Goal: Information Seeking & Learning: Learn about a topic

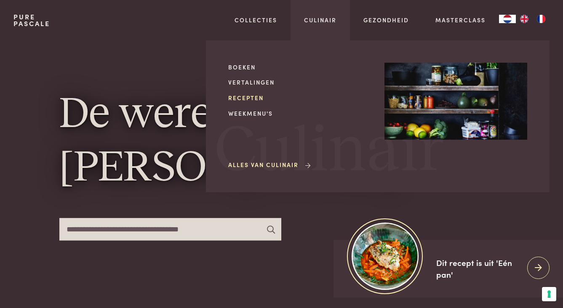
click at [253, 96] on link "Recepten" at bounding box center [299, 97] width 143 height 9
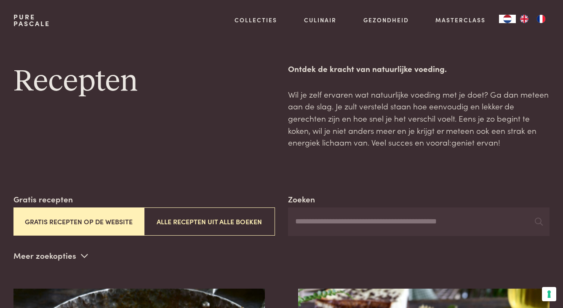
click at [329, 221] on input "Zoeken" at bounding box center [419, 222] width 262 height 29
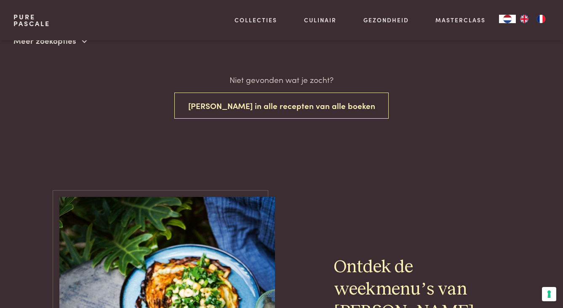
scroll to position [147, 0]
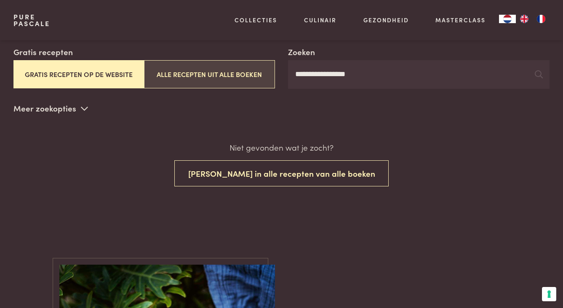
click at [211, 73] on button "Alle recepten uit alle boeken" at bounding box center [209, 74] width 131 height 28
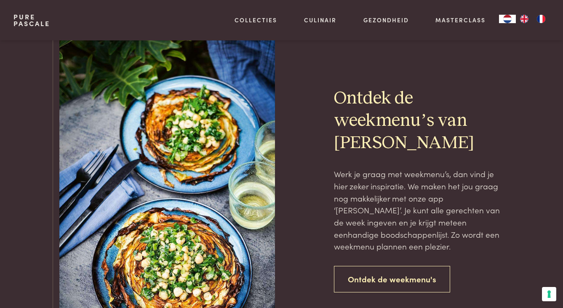
scroll to position [72, 0]
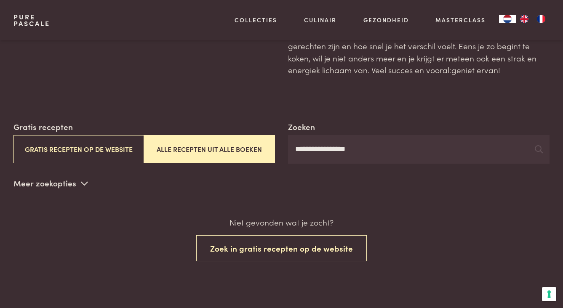
drag, startPoint x: 328, startPoint y: 147, endPoint x: 293, endPoint y: 147, distance: 35.0
click at [293, 147] on input "**********" at bounding box center [419, 149] width 262 height 29
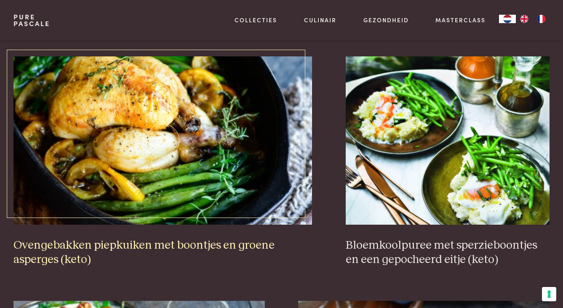
scroll to position [709, 0]
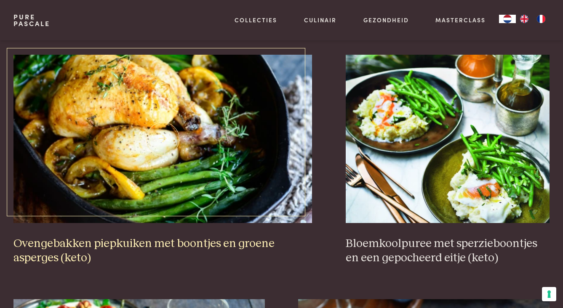
type input "********"
click at [163, 128] on img at bounding box center [162, 139] width 299 height 168
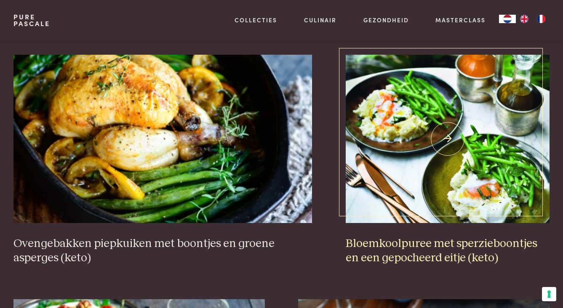
click at [455, 119] on img at bounding box center [448, 139] width 204 height 168
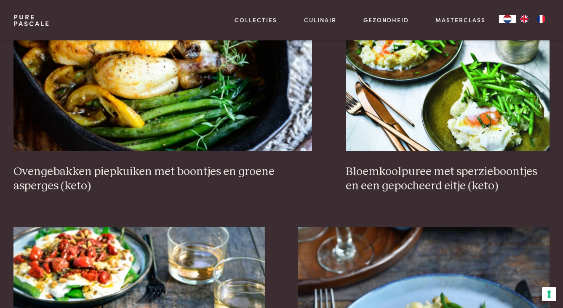
scroll to position [930, 0]
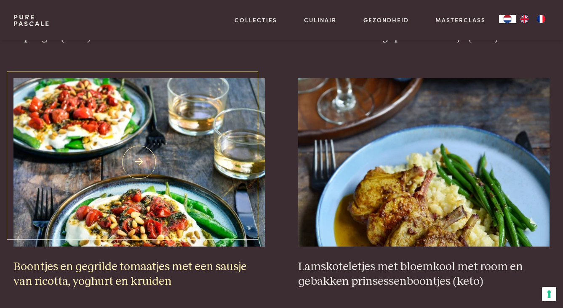
click at [166, 170] on img at bounding box center [138, 162] width 251 height 168
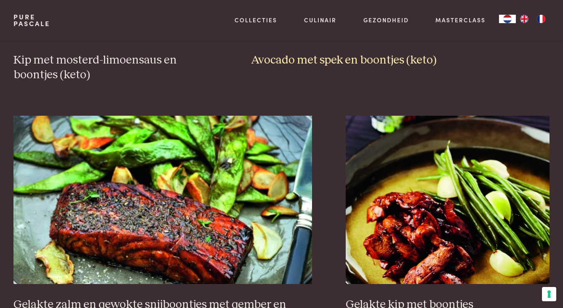
scroll to position [1328, 0]
